Goal: Check status: Check status

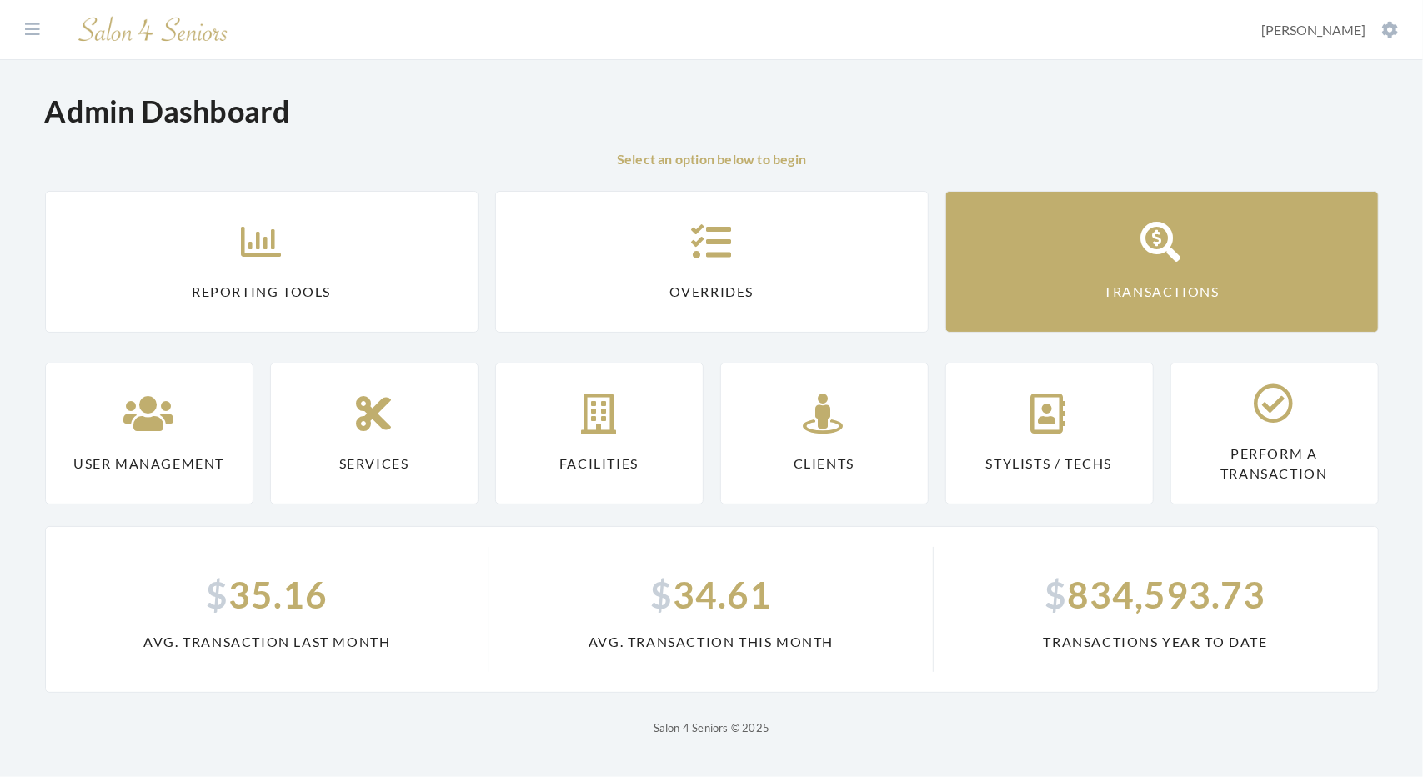
click at [1087, 250] on link "Transactions" at bounding box center [1162, 262] width 434 height 142
click at [1127, 273] on link "Transactions" at bounding box center [1162, 262] width 434 height 142
click at [1175, 234] on icon at bounding box center [1162, 242] width 42 height 40
click at [1165, 234] on icon at bounding box center [1162, 242] width 42 height 40
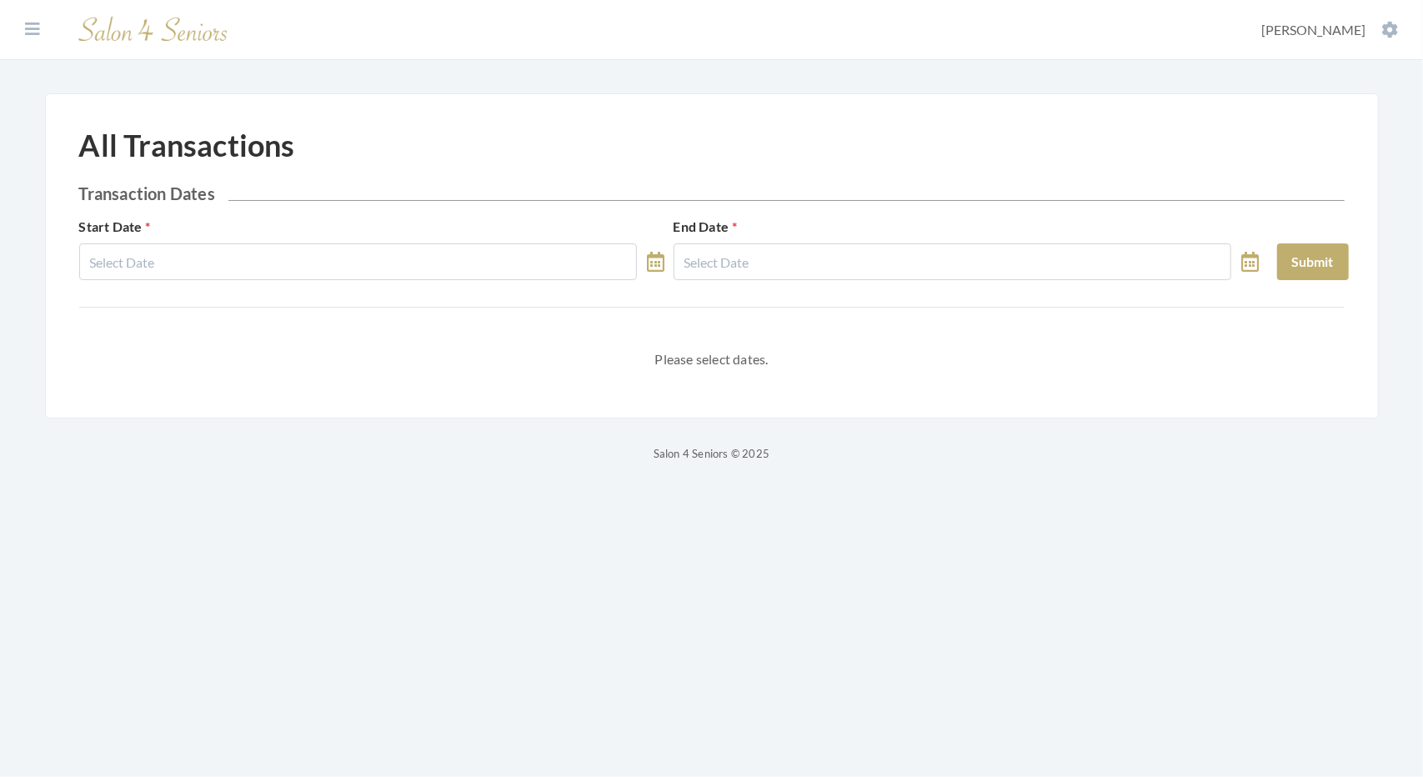
click at [654, 256] on icon at bounding box center [656, 262] width 18 height 20
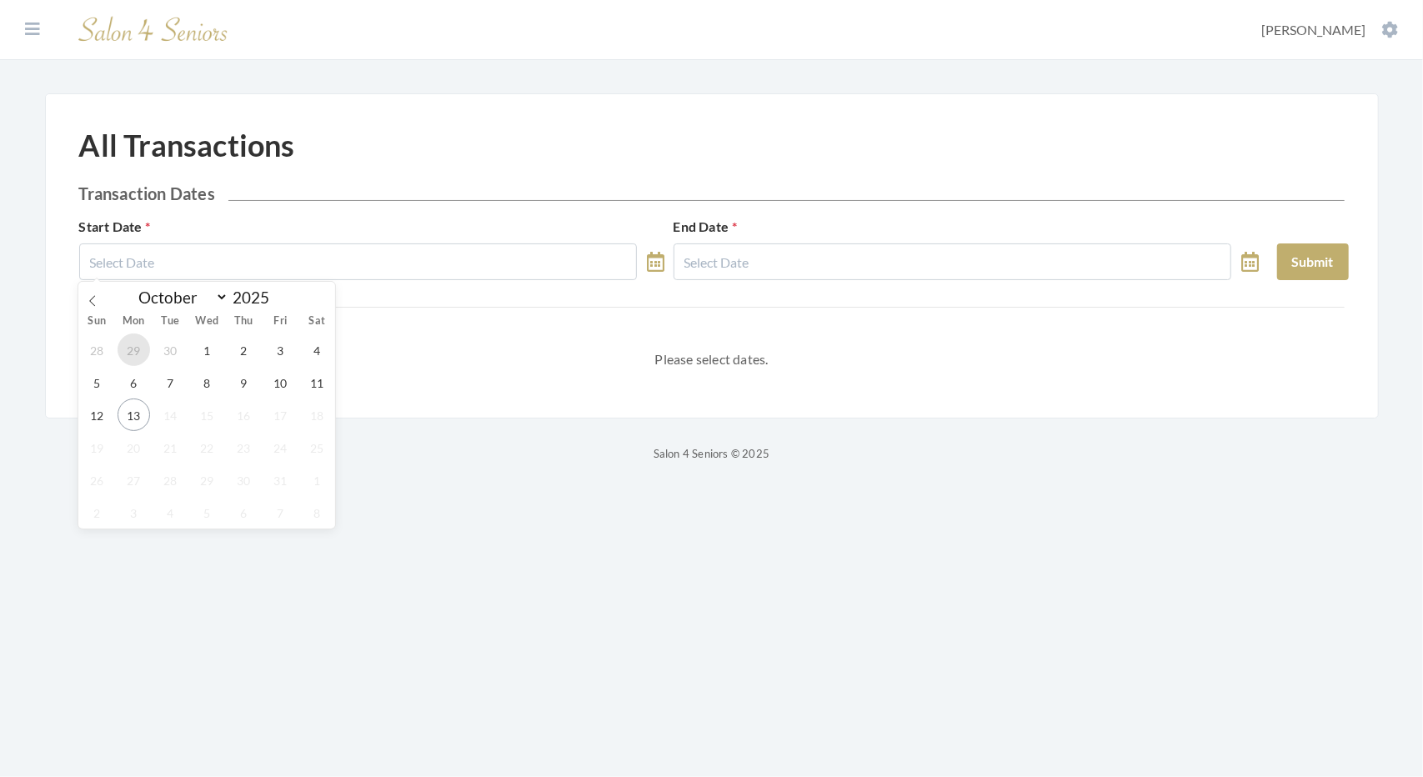
click at [138, 350] on span "29" at bounding box center [134, 349] width 33 height 33
type input "09/29/2025"
select select "8"
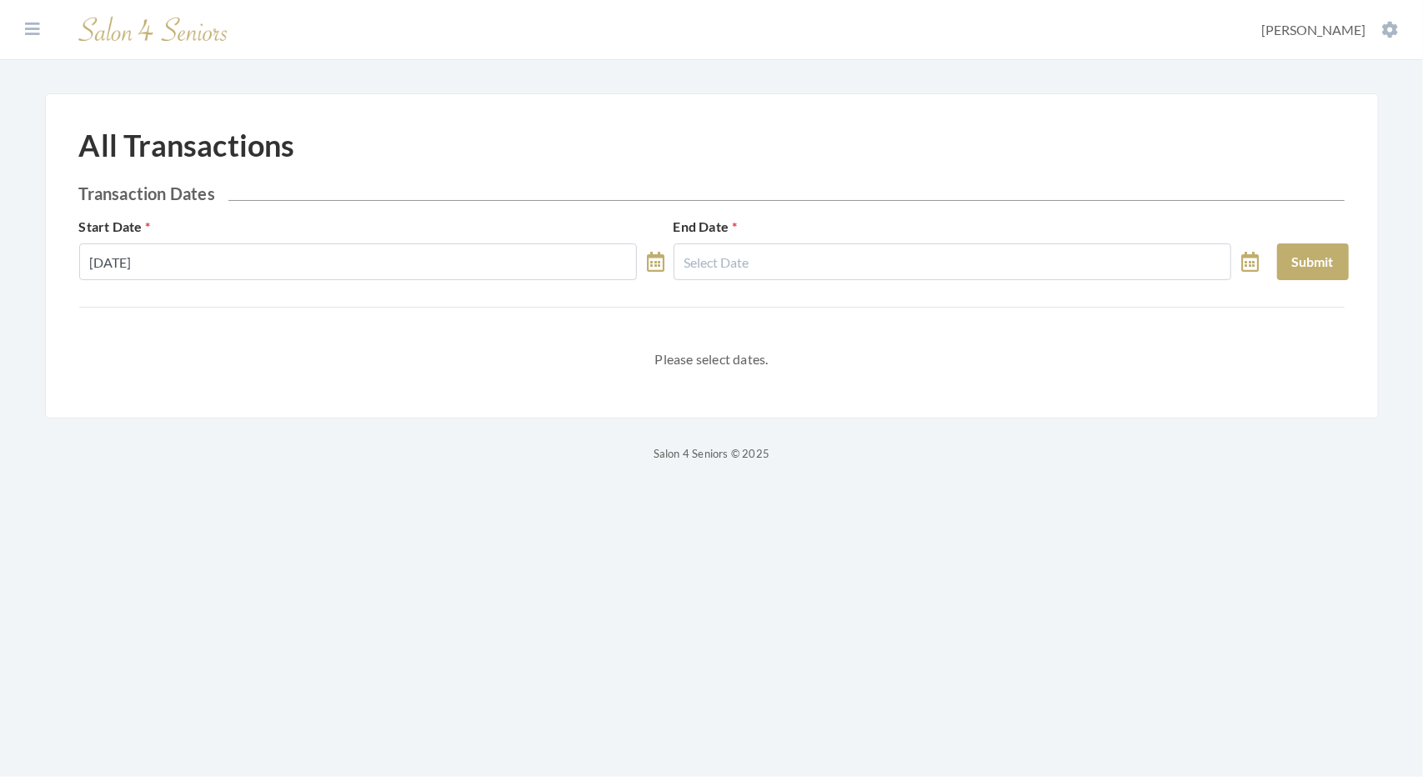
click at [654, 258] on icon at bounding box center [656, 262] width 18 height 20
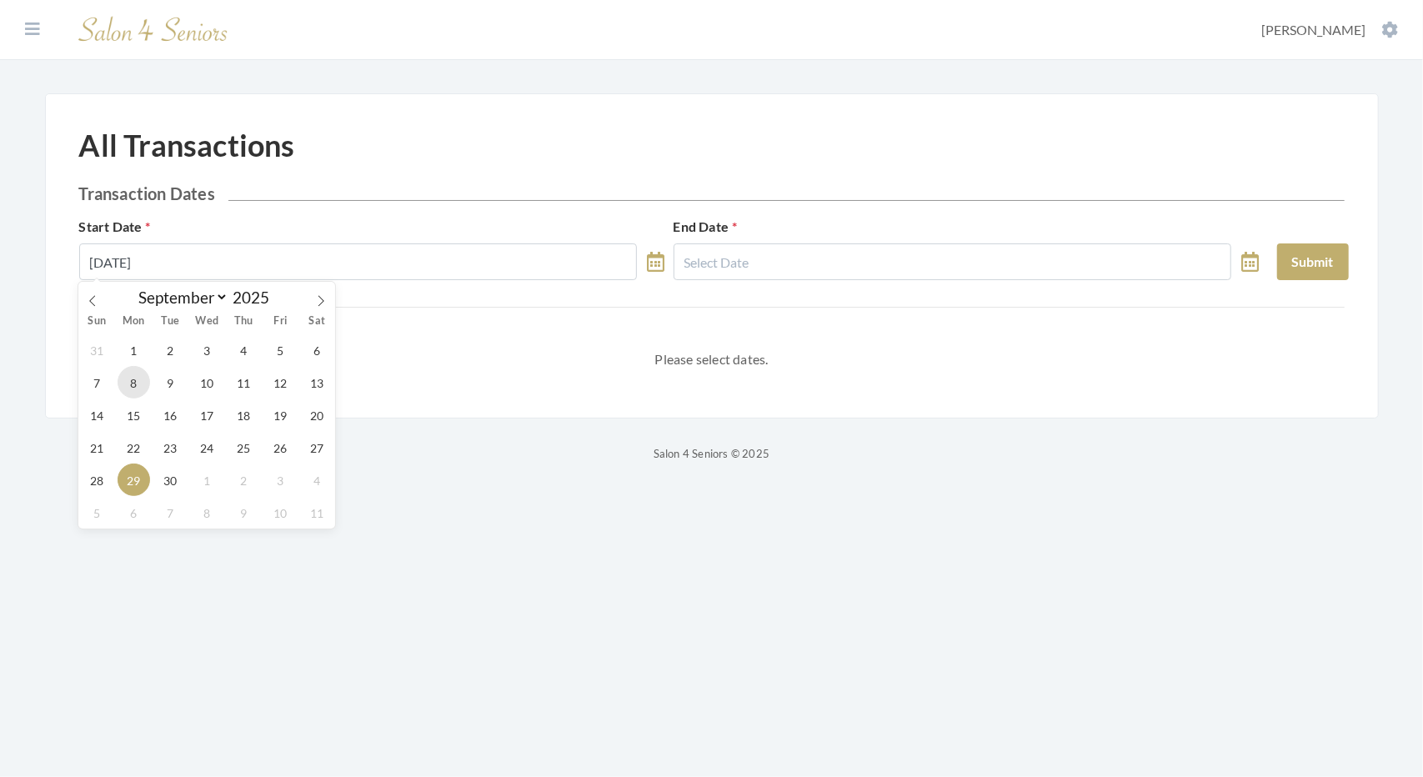
click at [128, 381] on span "8" at bounding box center [134, 382] width 33 height 33
type input "09/08/2025"
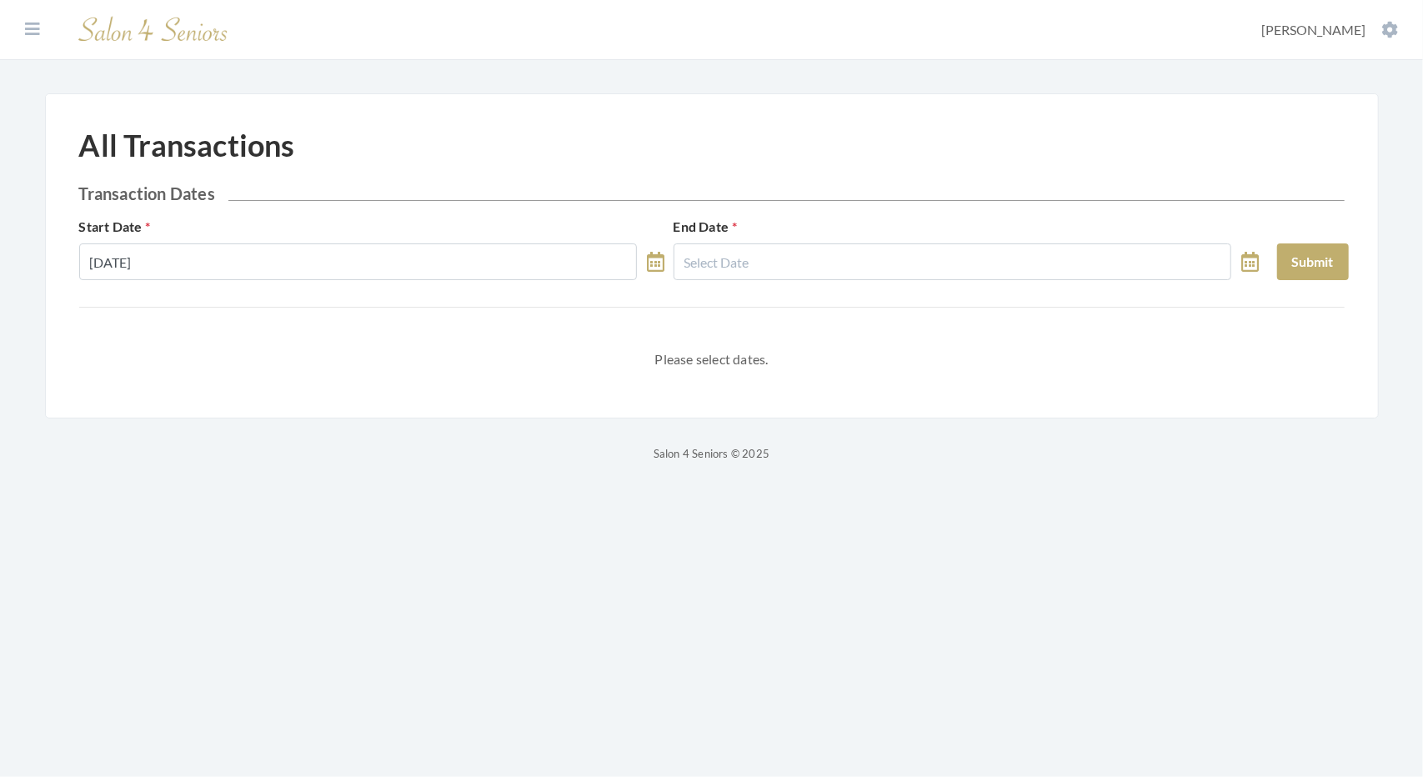
click at [649, 263] on icon at bounding box center [656, 262] width 18 height 20
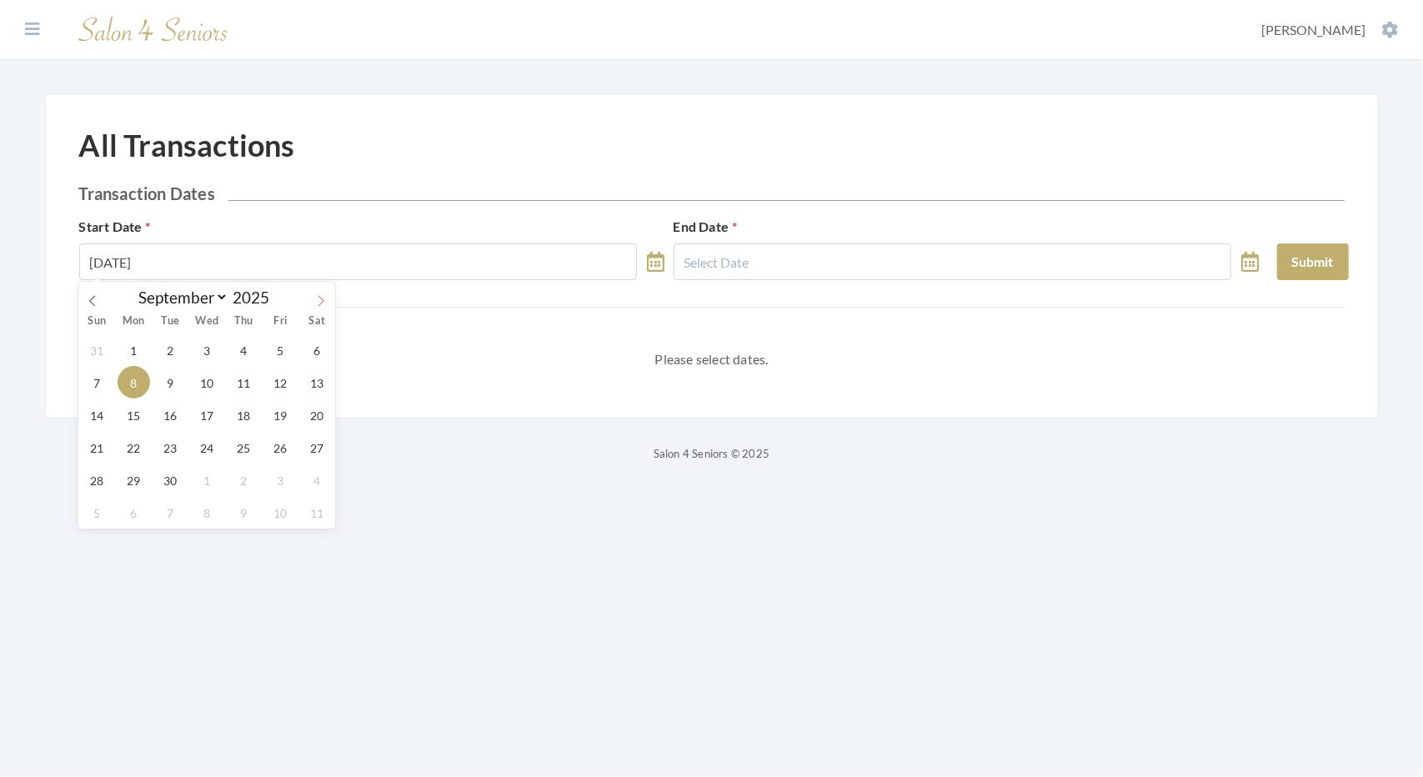
click at [323, 300] on icon at bounding box center [321, 301] width 12 height 12
select select "9"
click at [129, 377] on span "6" at bounding box center [134, 382] width 33 height 33
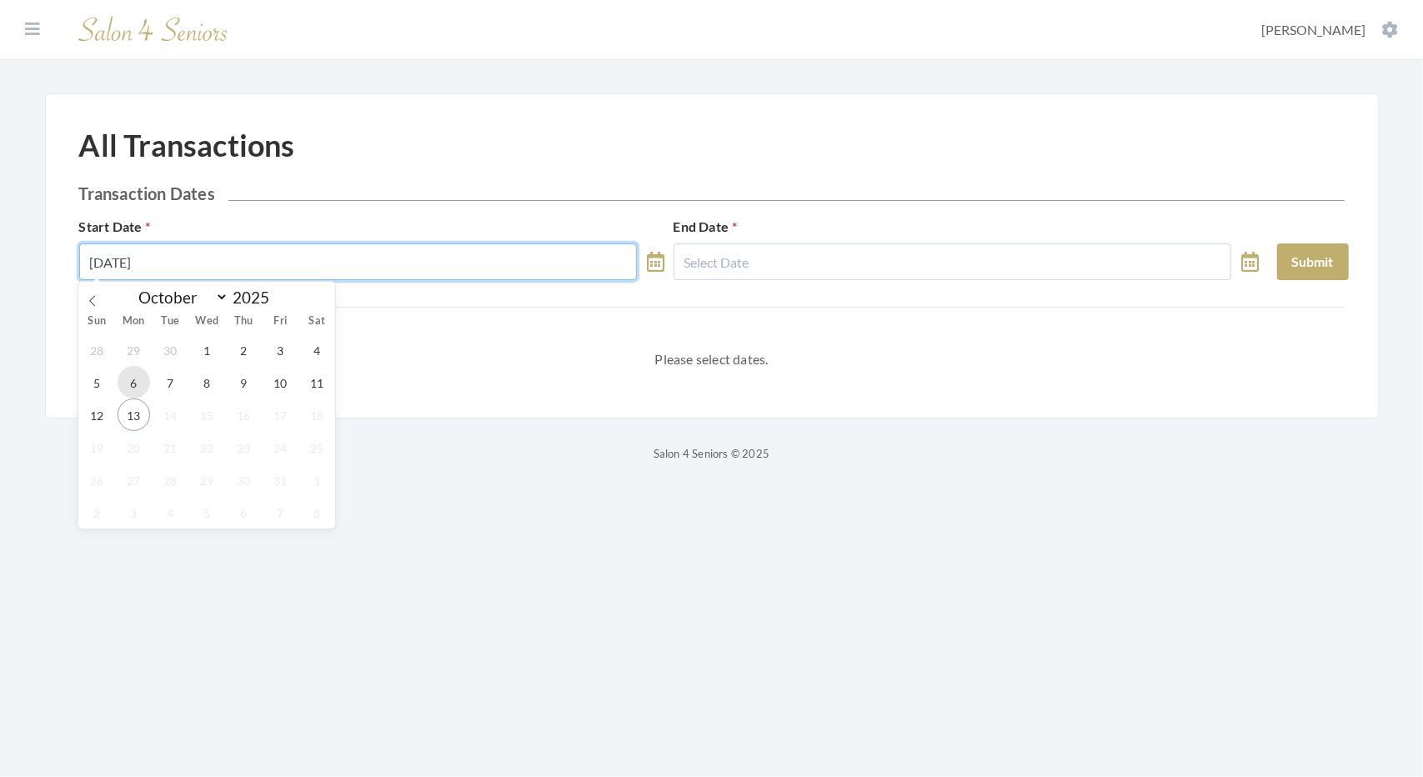
type input "10/06/2025"
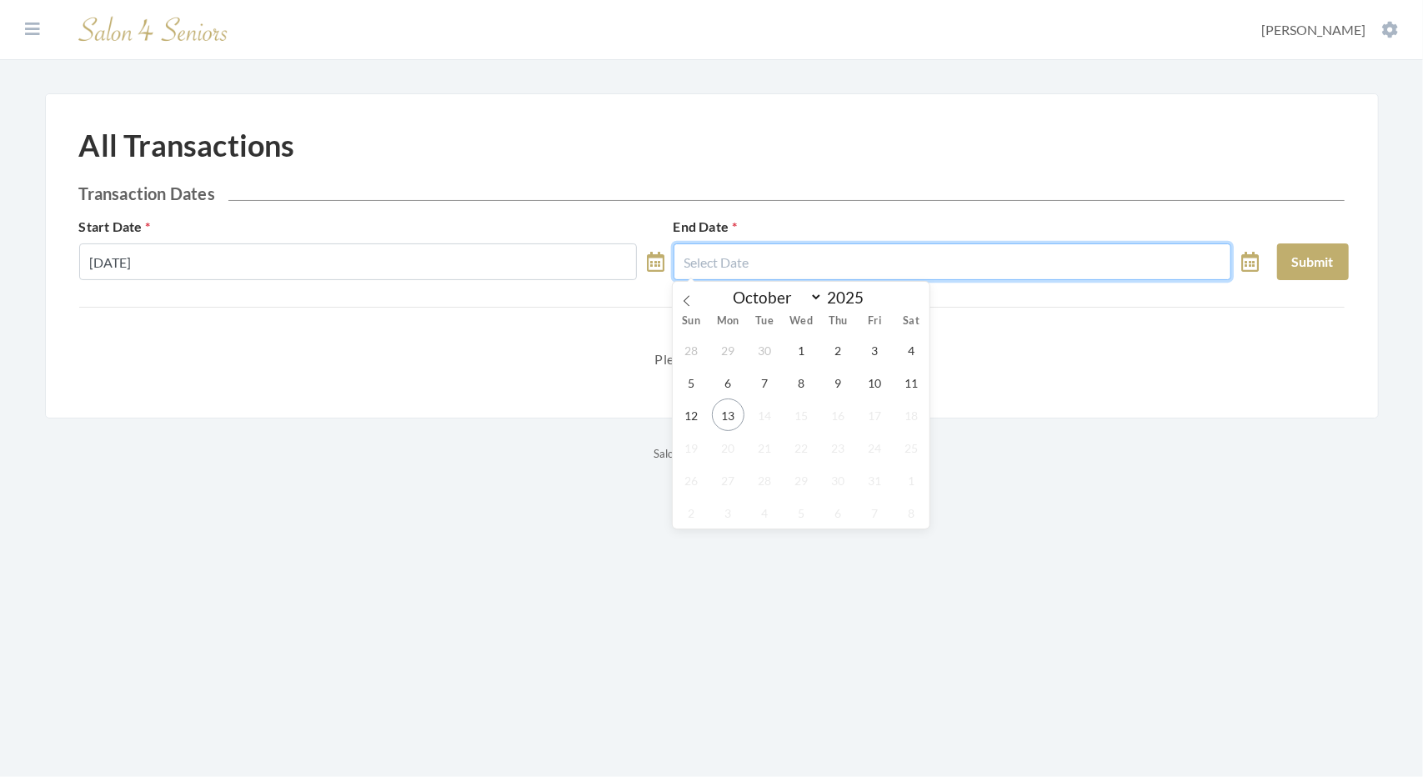
click at [833, 259] on input "text" at bounding box center [953, 261] width 559 height 37
click at [699, 414] on span "12" at bounding box center [691, 414] width 33 height 33
type input "10/12/2025"
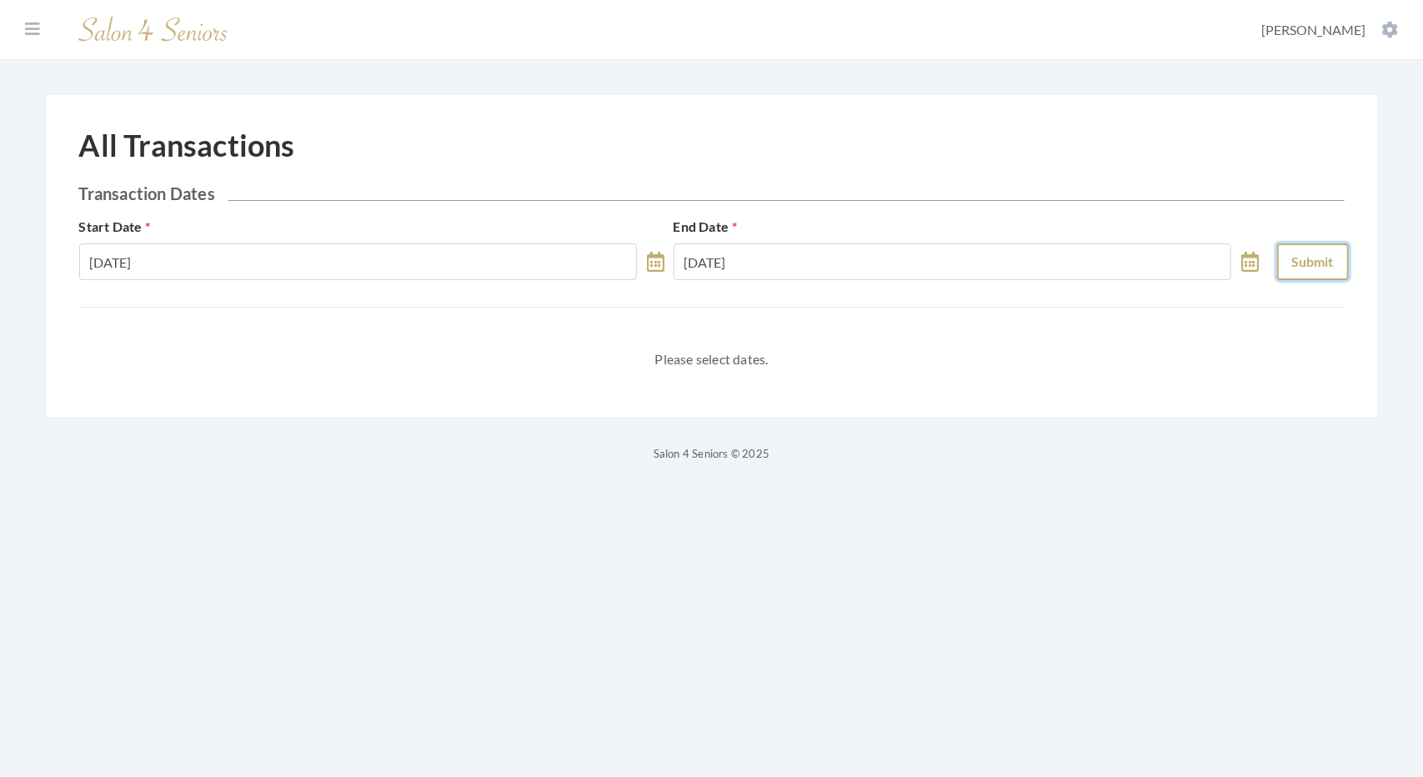
click at [1321, 259] on button "Submit" at bounding box center [1313, 261] width 72 height 37
